Goal: Information Seeking & Learning: Learn about a topic

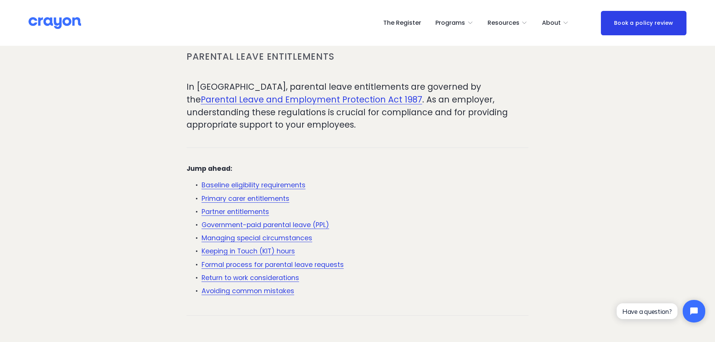
scroll to position [188, 0]
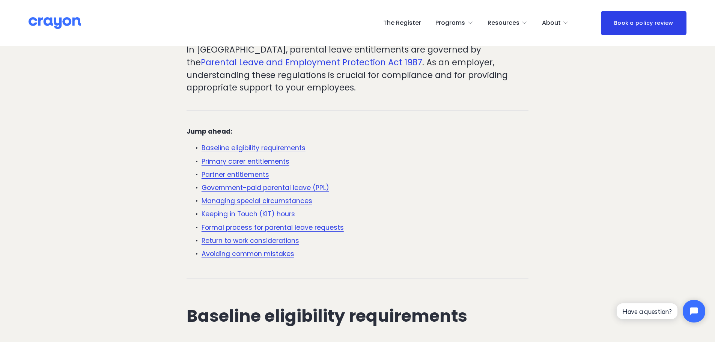
click at [238, 255] on link "Avoiding common mistakes" at bounding box center [248, 253] width 93 height 9
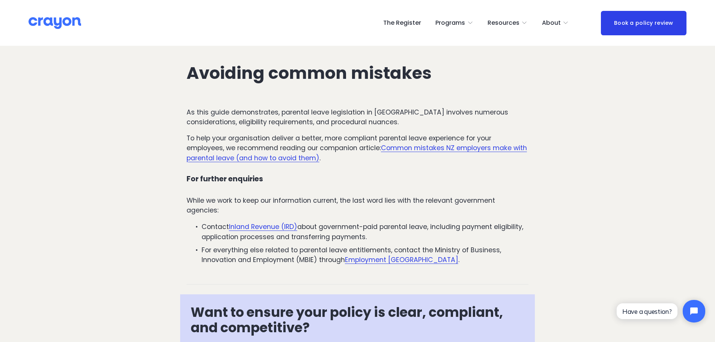
scroll to position [2407, 0]
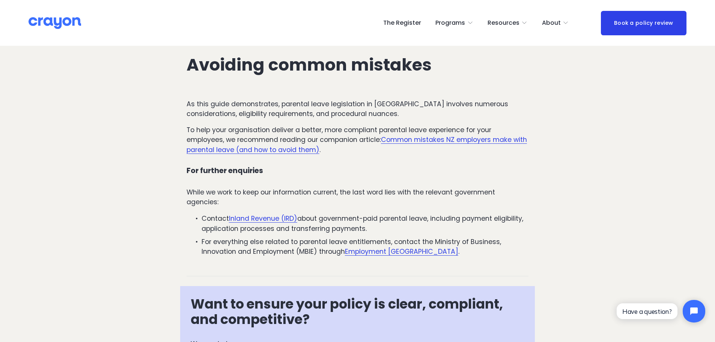
click at [437, 135] on link "Common mistakes NZ employers make with parental leave (and how to avoid them)" at bounding box center [357, 144] width 341 height 19
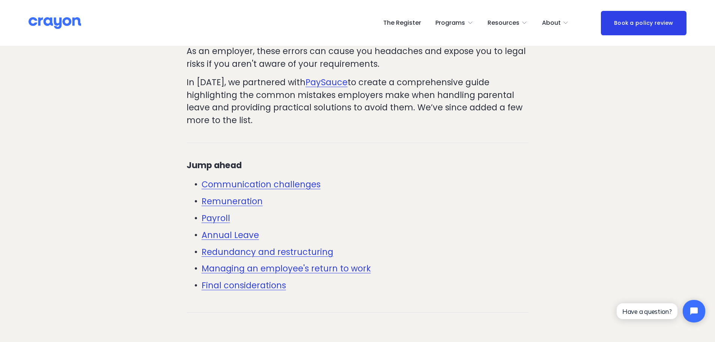
scroll to position [263, 0]
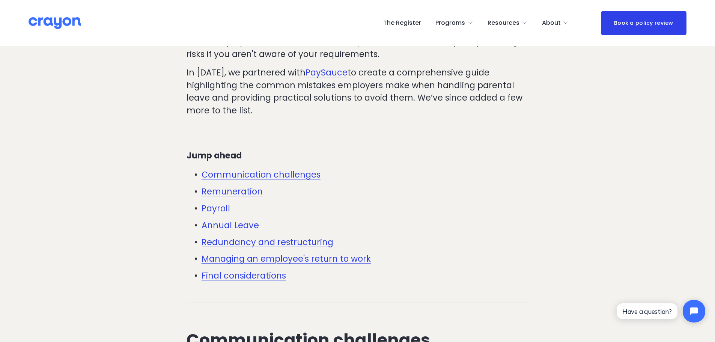
click at [232, 228] on link "Annual Leave" at bounding box center [230, 225] width 57 height 12
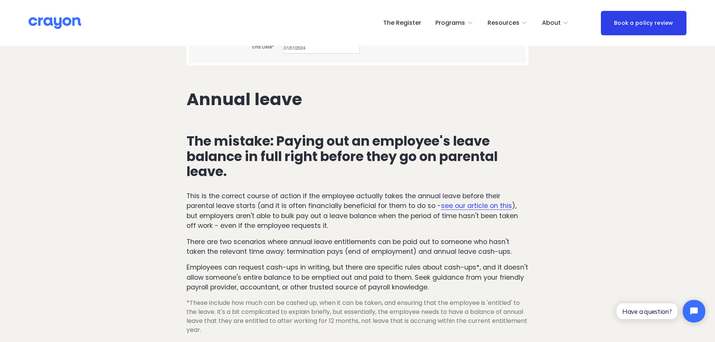
scroll to position [1916, 0]
